Goal: Task Accomplishment & Management: Manage account settings

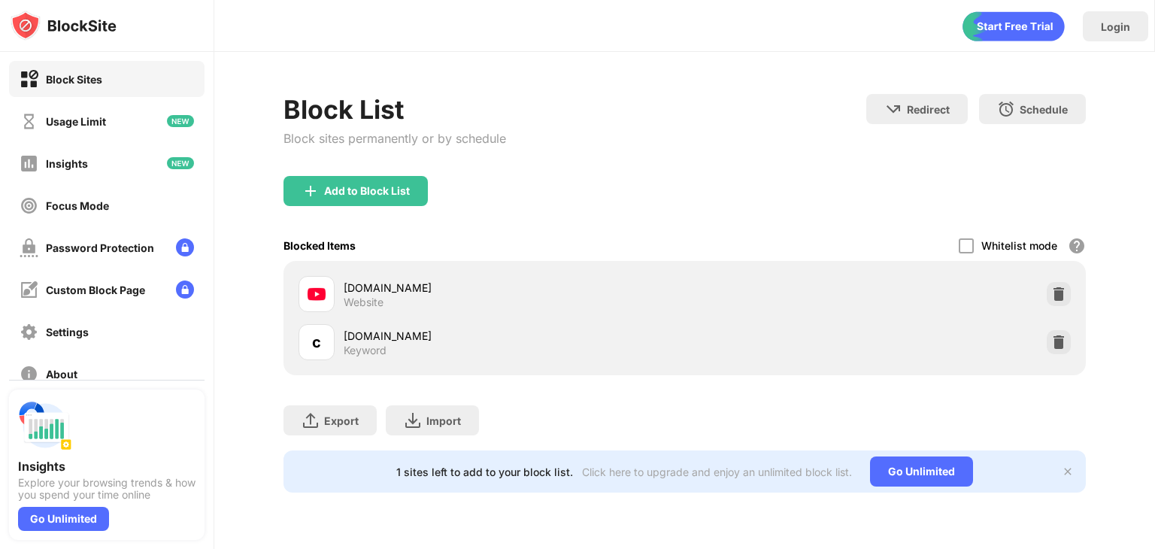
scroll to position [111, 0]
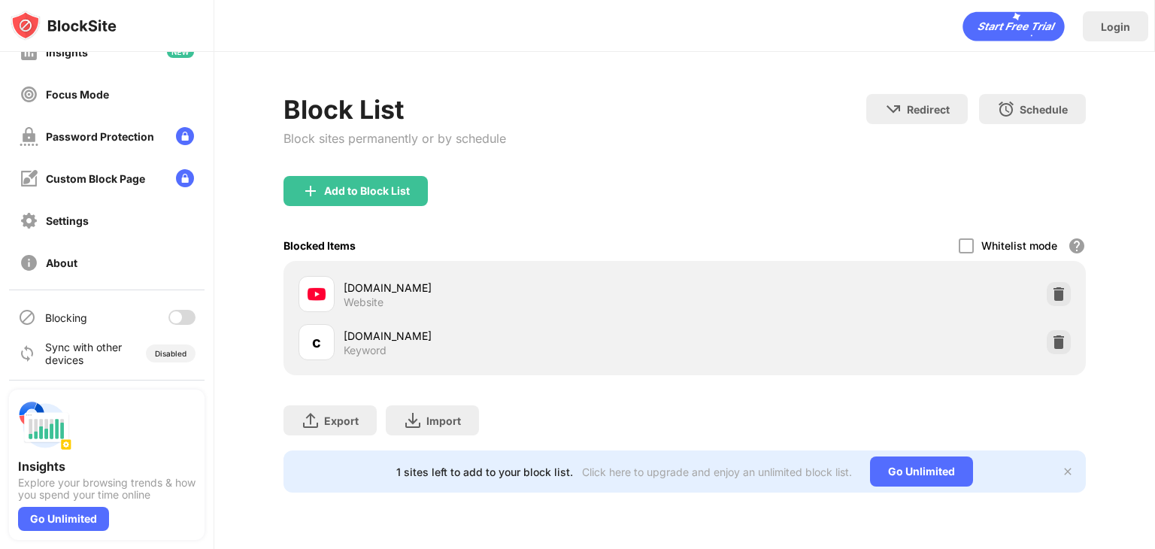
click at [177, 313] on div at bounding box center [181, 317] width 27 height 15
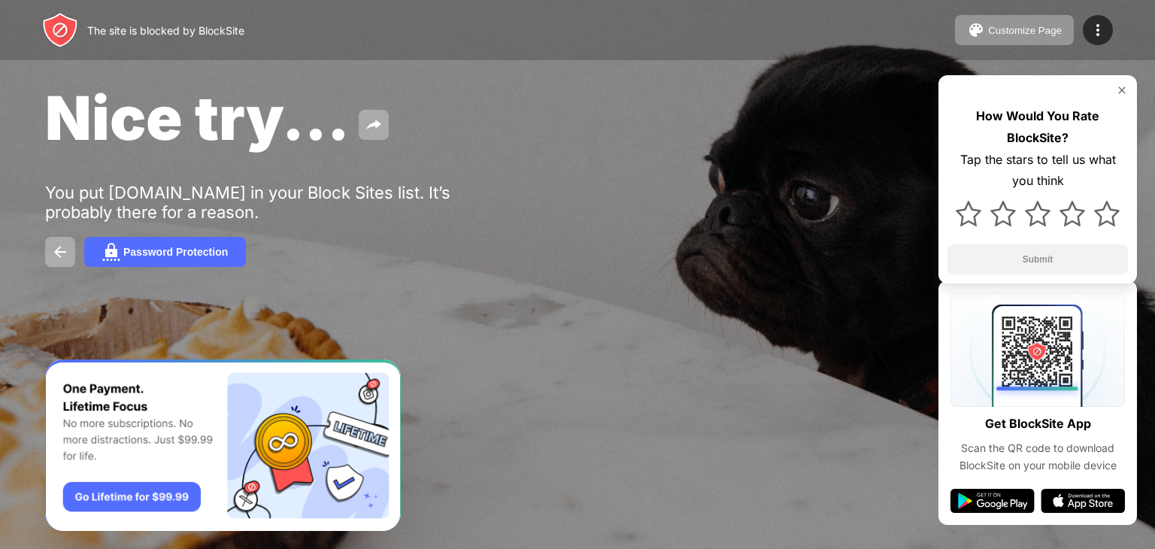
click at [1122, 89] on img at bounding box center [1122, 90] width 12 height 12
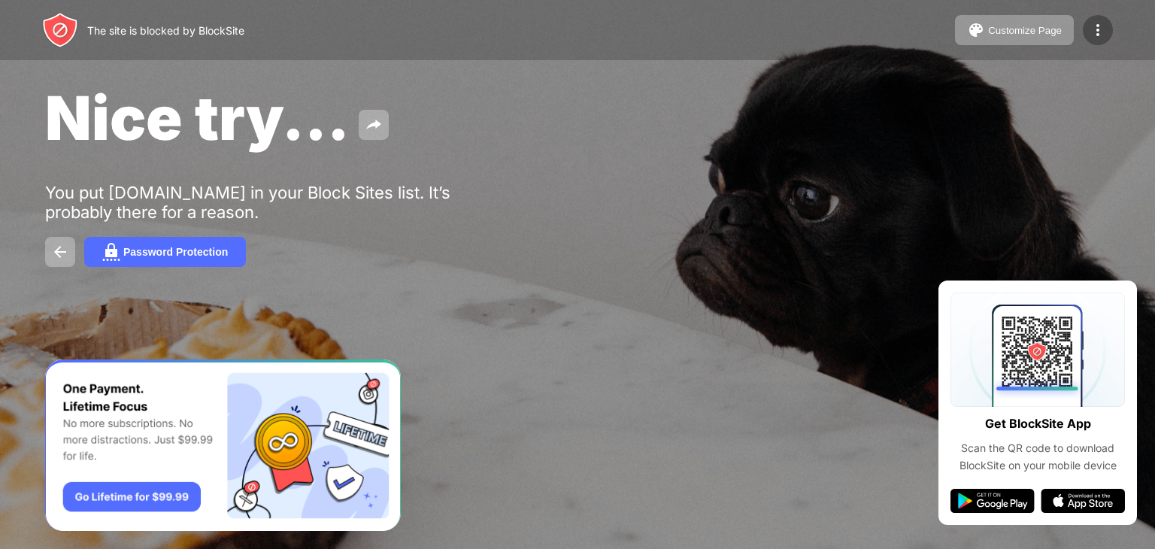
click at [1109, 34] on div at bounding box center [1097, 30] width 30 height 30
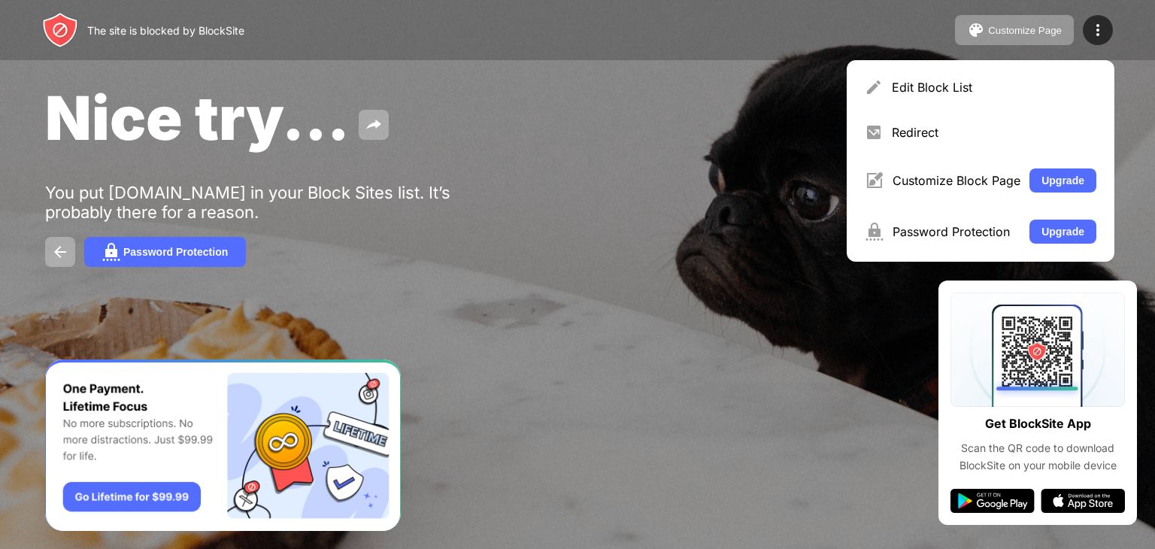
click at [1067, 62] on div "Edit Block List Redirect Customize Block Page Upgrade Password Protection Upgra…" at bounding box center [980, 160] width 268 height 201
click at [1060, 83] on div "Edit Block List" at bounding box center [994, 87] width 204 height 15
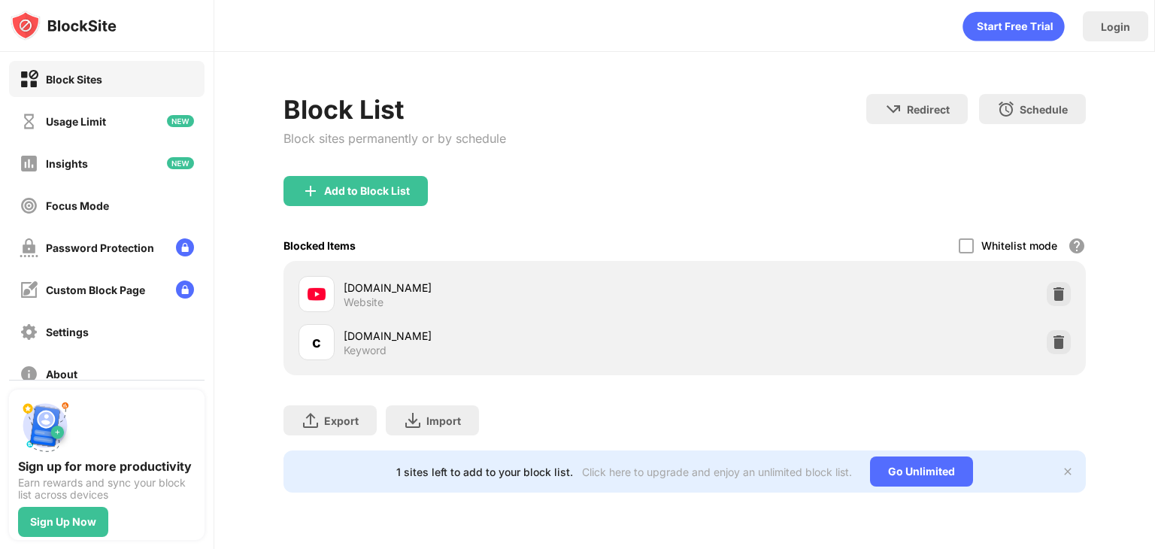
scroll to position [111, 0]
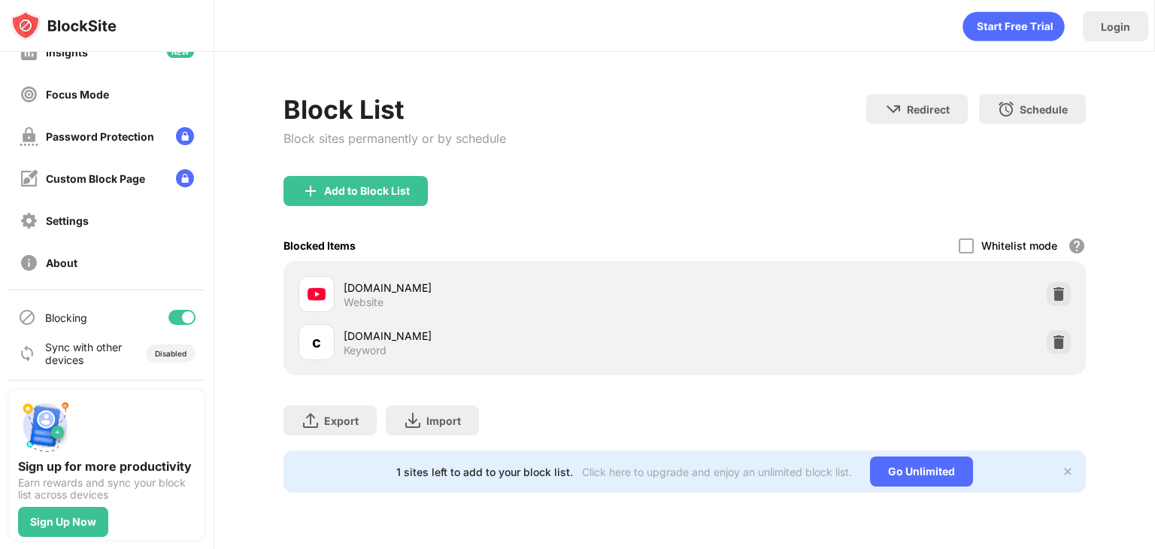
click at [168, 313] on div at bounding box center [181, 317] width 27 height 15
click at [178, 312] on div at bounding box center [181, 317] width 27 height 15
